Goal: Information Seeking & Learning: Learn about a topic

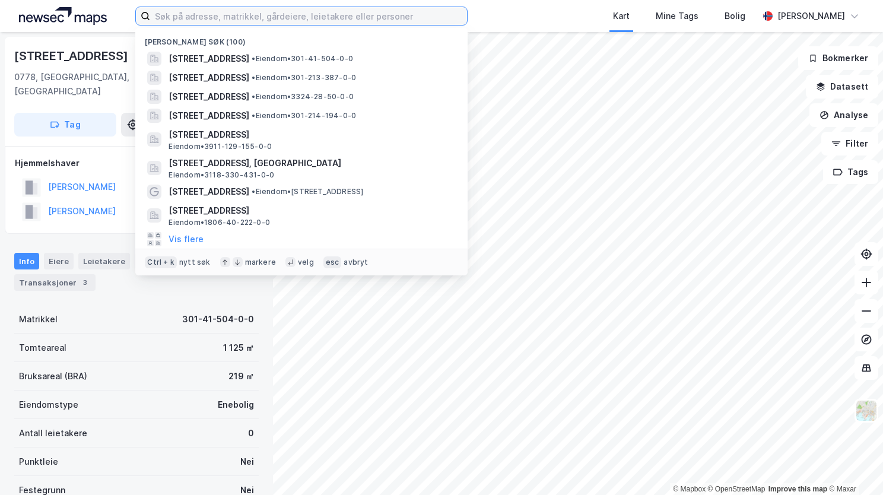
click at [155, 19] on input at bounding box center [308, 16] width 317 height 18
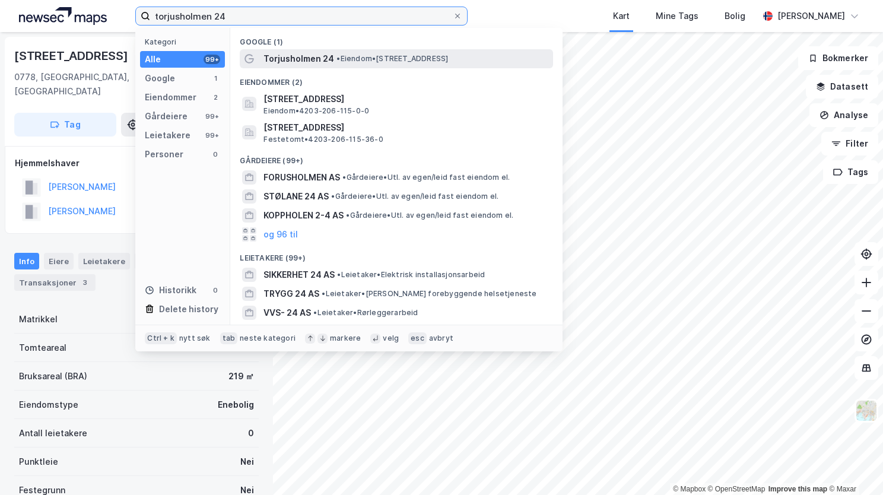
type input "torjusholmen 24"
click at [277, 58] on span "Torjusholmen 24" at bounding box center [298, 59] width 71 height 14
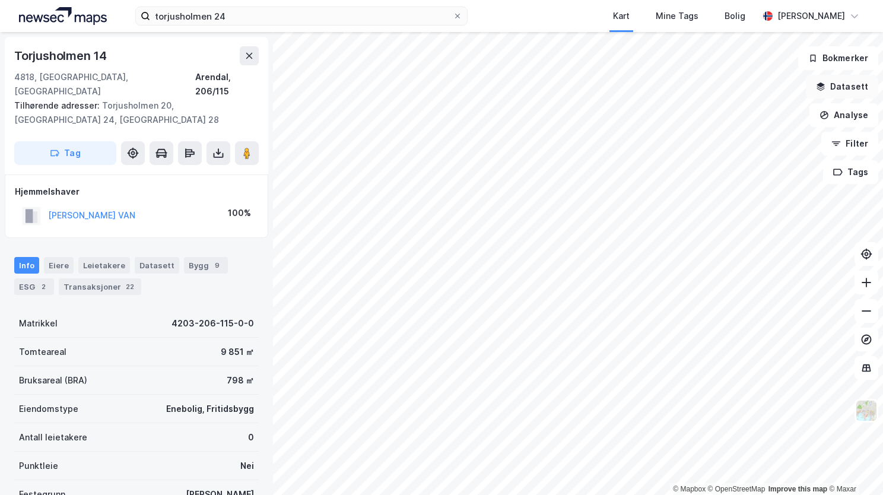
click at [845, 85] on button "Datasett" at bounding box center [842, 87] width 72 height 24
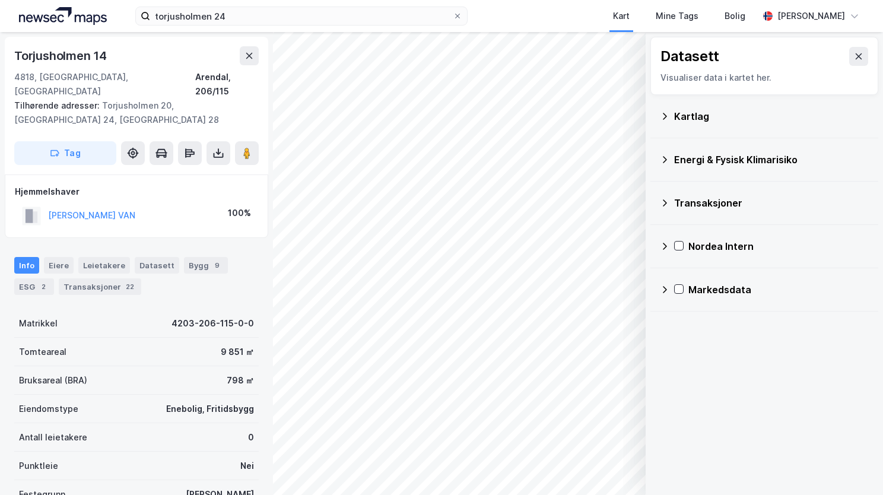
click at [668, 113] on icon at bounding box center [664, 116] width 9 height 9
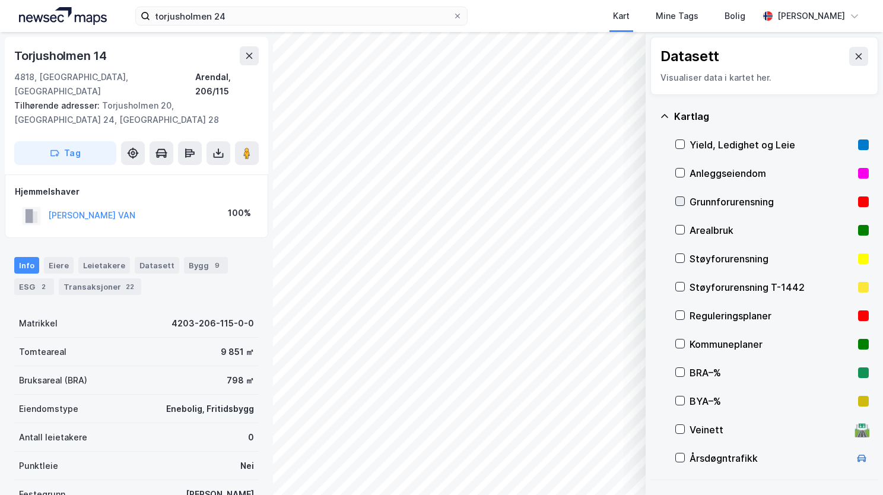
click at [681, 201] on icon at bounding box center [680, 201] width 7 height 4
click at [664, 115] on icon at bounding box center [664, 116] width 7 height 4
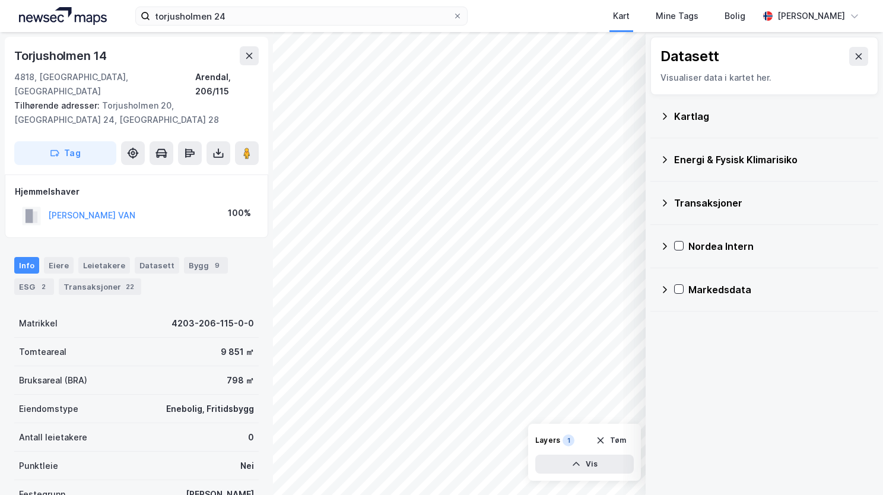
click at [663, 159] on icon at bounding box center [664, 159] width 9 height 9
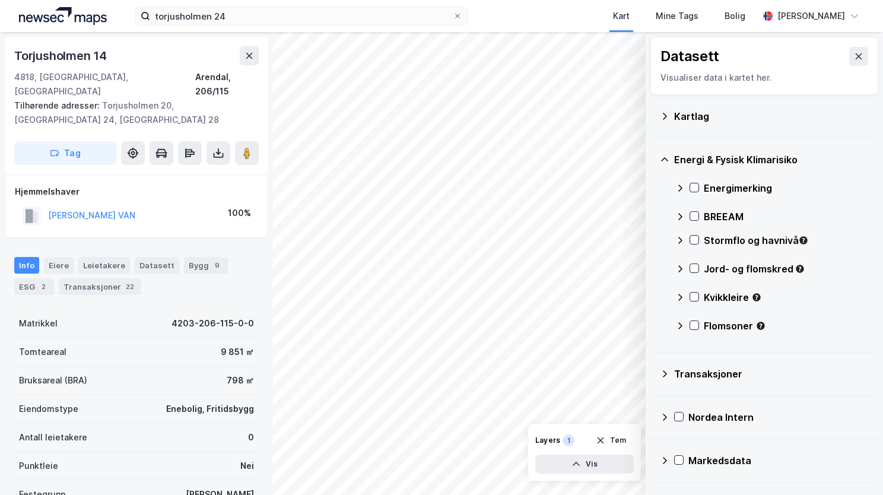
click at [690, 184] on div at bounding box center [694, 187] width 9 height 9
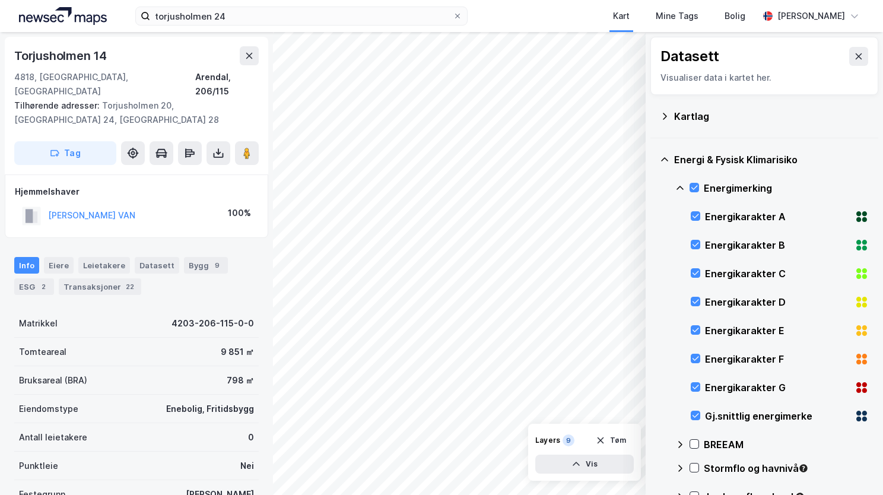
click at [679, 186] on icon at bounding box center [679, 187] width 9 height 9
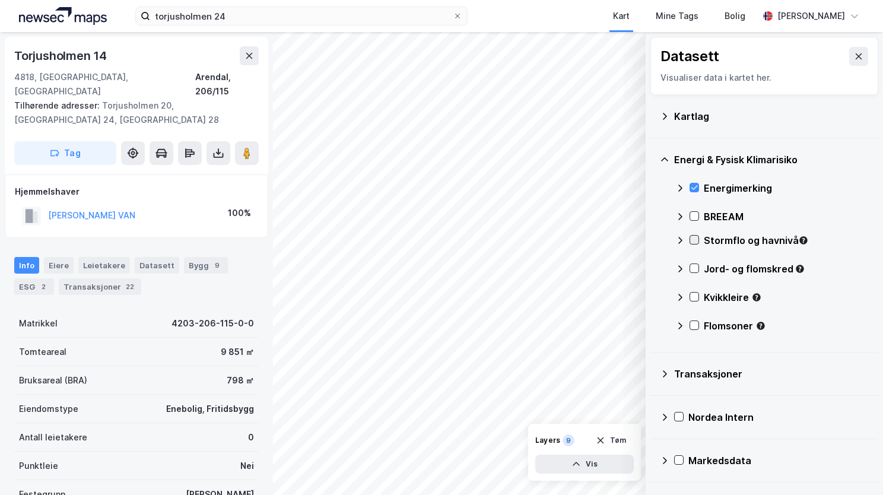
click at [692, 240] on icon at bounding box center [694, 240] width 7 height 4
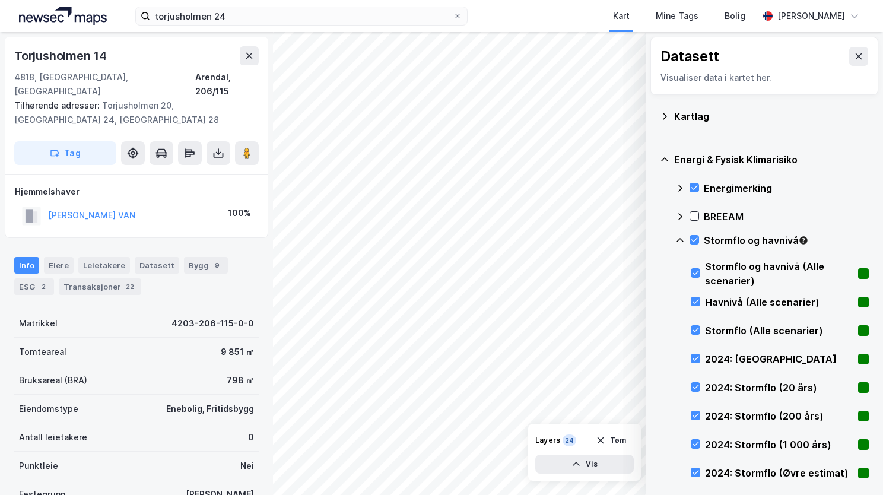
click at [673, 242] on div "Energi & Fysisk Klimarisiko Energimerking BREEAM Stormflo og havnivå Stormflo o…" at bounding box center [764, 459] width 228 height 642
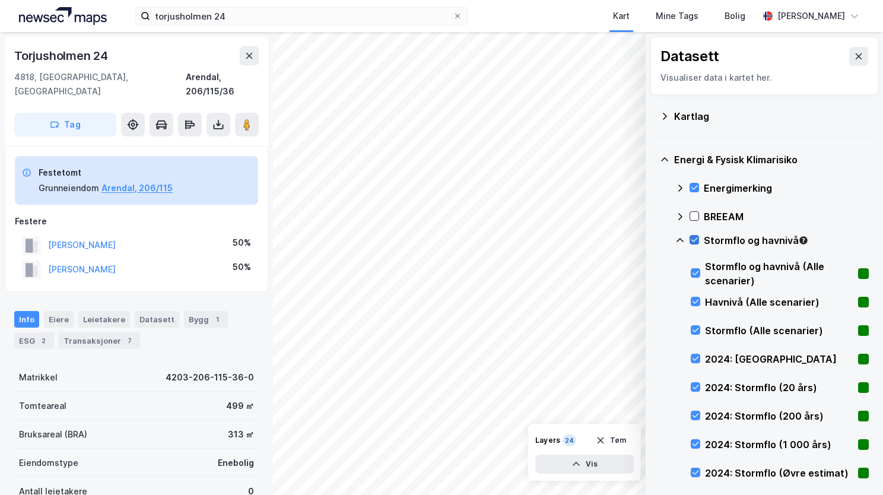
click at [693, 242] on icon at bounding box center [694, 240] width 8 height 8
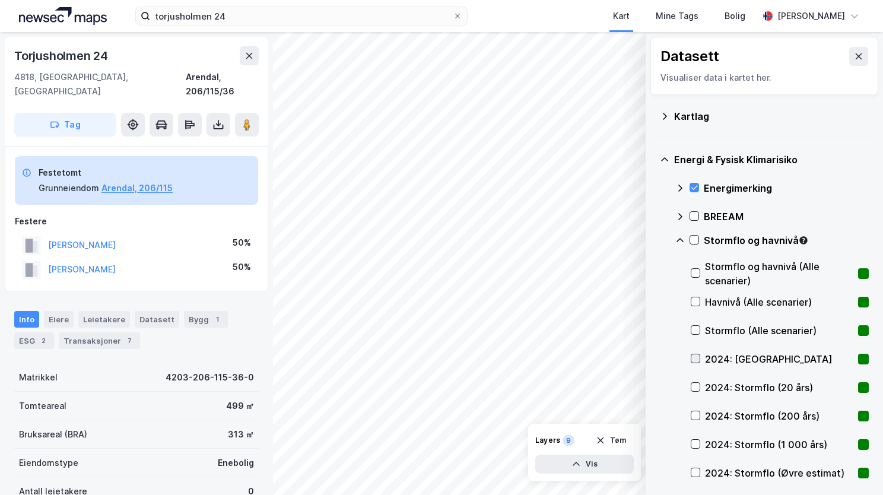
click at [693, 360] on icon at bounding box center [695, 358] width 8 height 8
click at [694, 357] on icon at bounding box center [695, 358] width 8 height 8
click at [696, 390] on div at bounding box center [695, 386] width 9 height 9
click at [696, 417] on icon at bounding box center [695, 415] width 8 height 8
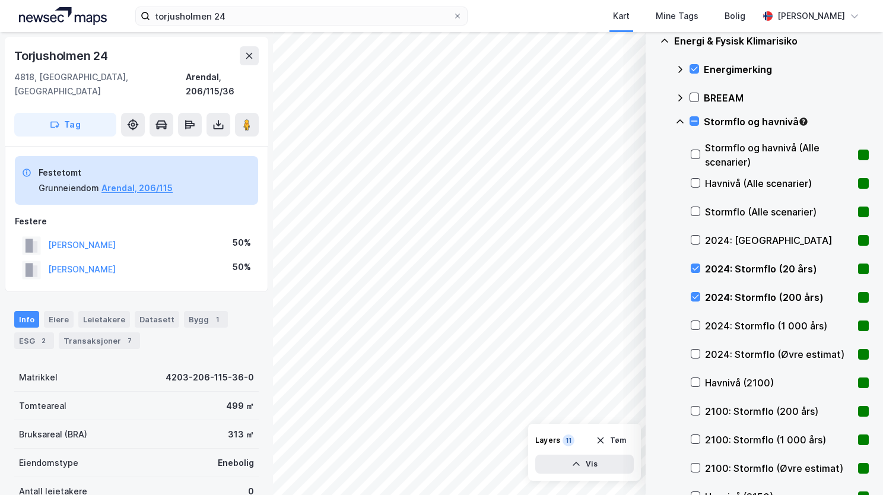
scroll to position [178, 0]
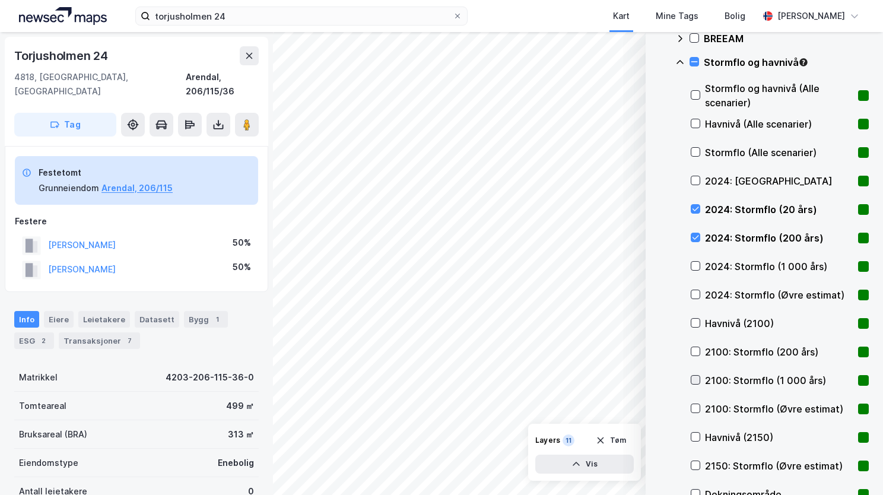
click at [696, 379] on icon at bounding box center [695, 380] width 8 height 8
click at [698, 351] on icon at bounding box center [695, 351] width 8 height 8
click at [696, 378] on icon at bounding box center [695, 380] width 8 height 8
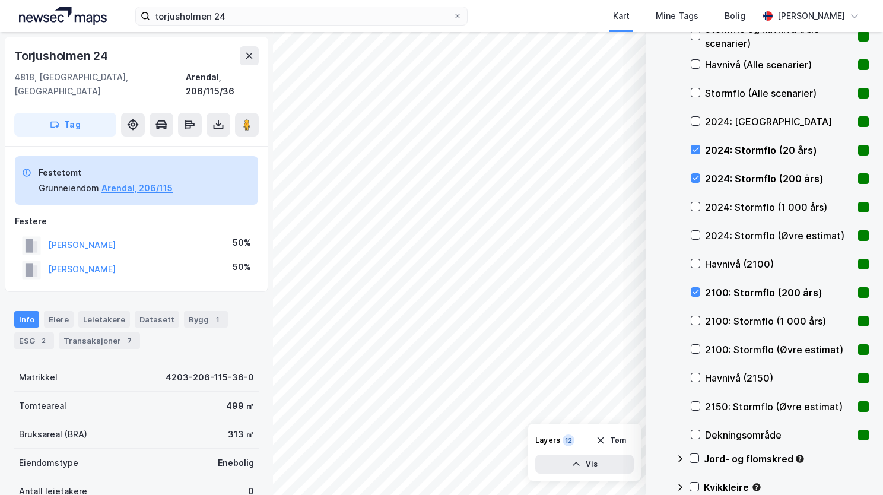
scroll to position [297, 0]
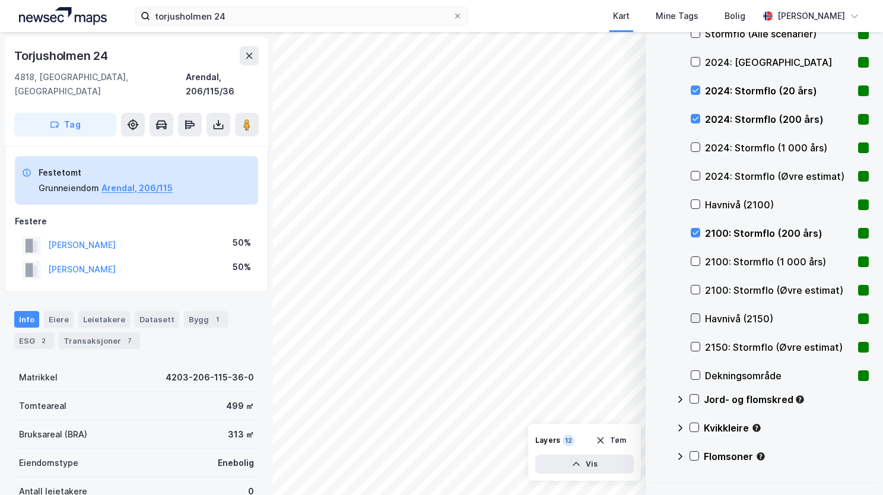
click at [698, 319] on icon at bounding box center [695, 318] width 8 height 8
click at [693, 395] on icon at bounding box center [694, 399] width 8 height 8
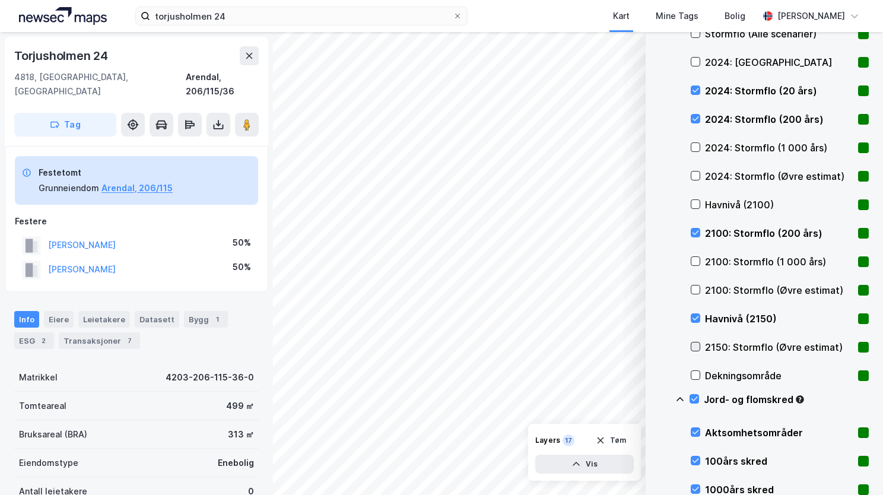
click at [696, 344] on icon at bounding box center [695, 346] width 8 height 8
click at [698, 338] on div "2150: Stormflo (Øvre estimat)" at bounding box center [780, 347] width 178 height 28
click at [681, 397] on icon at bounding box center [679, 399] width 9 height 9
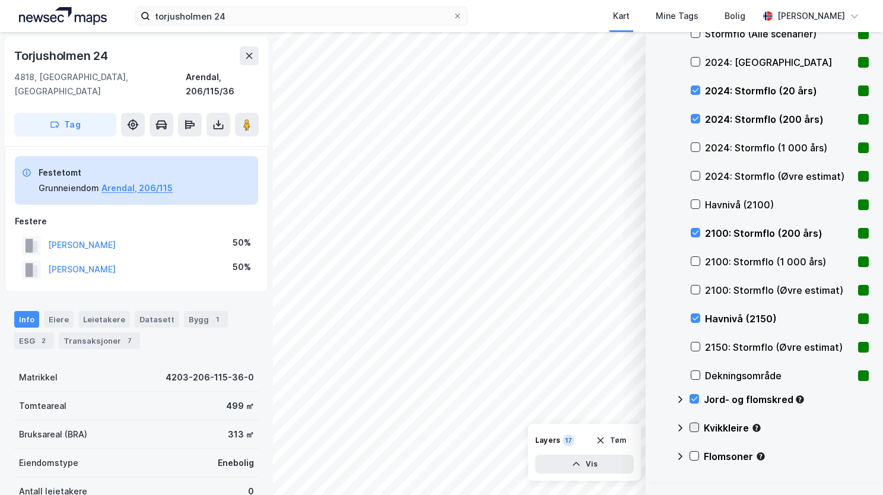
click at [695, 424] on icon at bounding box center [694, 427] width 8 height 8
click at [678, 425] on icon at bounding box center [679, 427] width 9 height 9
click at [694, 454] on icon at bounding box center [694, 456] width 8 height 8
click at [679, 455] on icon at bounding box center [680, 456] width 7 height 4
